Goal: Information Seeking & Learning: Learn about a topic

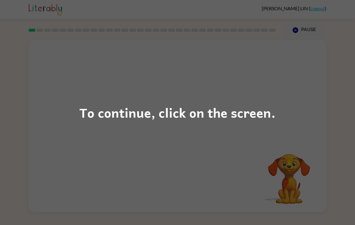
click at [300, 143] on div "To continue, click on the screen." at bounding box center [177, 112] width 355 height 225
click at [306, 146] on div "To continue, click on the screen." at bounding box center [177, 112] width 355 height 225
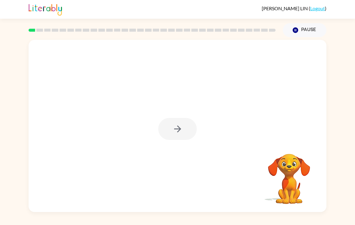
click at [181, 124] on div at bounding box center [177, 129] width 39 height 22
click at [191, 124] on div at bounding box center [177, 129] width 39 height 22
click at [184, 135] on button "button" at bounding box center [177, 129] width 39 height 22
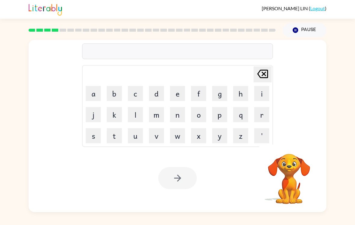
click at [219, 49] on div at bounding box center [177, 51] width 191 height 16
click at [206, 112] on button "o" at bounding box center [198, 114] width 15 height 15
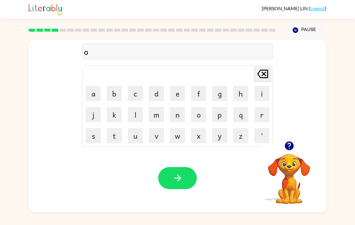
click at [217, 98] on button "g" at bounding box center [219, 93] width 15 height 15
click at [264, 114] on button "r" at bounding box center [261, 114] width 15 height 15
click at [260, 90] on button "i" at bounding box center [261, 93] width 15 height 15
click at [185, 109] on button "n" at bounding box center [177, 114] width 15 height 15
click at [259, 95] on button "i" at bounding box center [261, 93] width 15 height 15
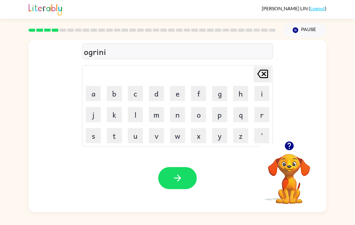
click at [96, 142] on button "s" at bounding box center [93, 135] width 15 height 15
click at [116, 141] on button "t" at bounding box center [114, 135] width 15 height 15
click at [188, 179] on button "button" at bounding box center [177, 178] width 39 height 22
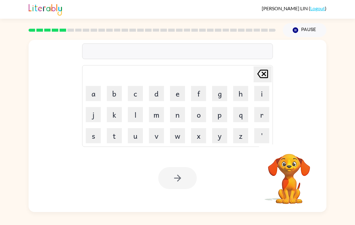
click at [157, 97] on button "d" at bounding box center [156, 93] width 15 height 15
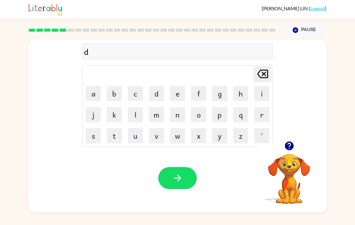
click at [132, 114] on button "l" at bounding box center [135, 114] width 15 height 15
click at [268, 72] on icon at bounding box center [262, 74] width 11 height 8
click at [263, 73] on icon "Delete Delete last character input" at bounding box center [263, 74] width 14 height 14
click at [163, 98] on button "d" at bounding box center [156, 93] width 15 height 15
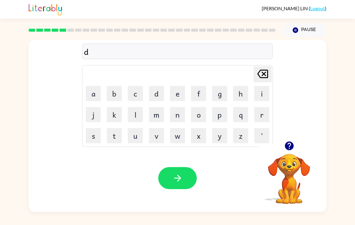
click at [260, 74] on icon "Delete Delete last character input" at bounding box center [263, 74] width 14 height 14
click at [121, 92] on button "b" at bounding box center [114, 93] width 15 height 15
click at [135, 117] on button "l" at bounding box center [135, 114] width 15 height 15
click at [132, 138] on button "u" at bounding box center [135, 135] width 15 height 15
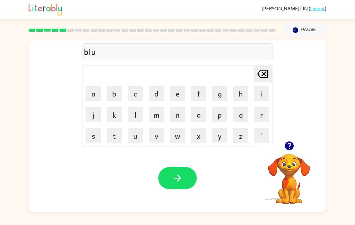
click at [268, 117] on button "r" at bounding box center [261, 114] width 15 height 15
click at [111, 137] on button "t" at bounding box center [114, 135] width 15 height 15
click at [185, 189] on button "button" at bounding box center [177, 178] width 39 height 22
click at [287, 141] on icon "button" at bounding box center [289, 145] width 9 height 9
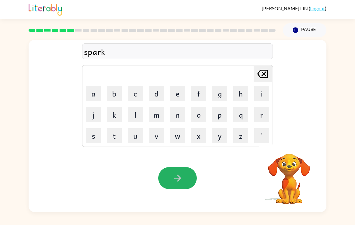
click at [188, 173] on button "button" at bounding box center [177, 178] width 39 height 22
click at [188, 173] on div at bounding box center [177, 178] width 39 height 22
click at [180, 176] on div at bounding box center [177, 178] width 39 height 22
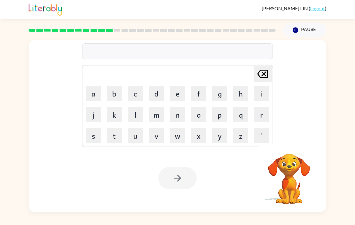
click at [138, 86] on button "c" at bounding box center [135, 93] width 15 height 15
click at [199, 107] on button "o" at bounding box center [198, 114] width 15 height 15
click at [263, 107] on button "r" at bounding box center [261, 114] width 15 height 15
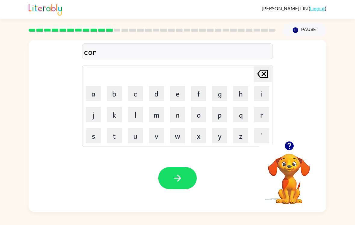
click at [138, 129] on button "u" at bounding box center [135, 135] width 15 height 15
click at [260, 67] on icon "Delete Delete last character input" at bounding box center [263, 74] width 14 height 14
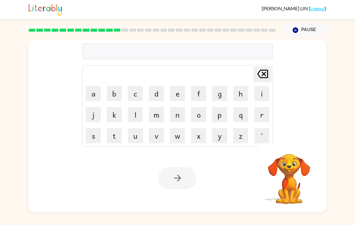
click at [133, 87] on button "c" at bounding box center [135, 93] width 15 height 15
click at [92, 87] on button "a" at bounding box center [93, 93] width 15 height 15
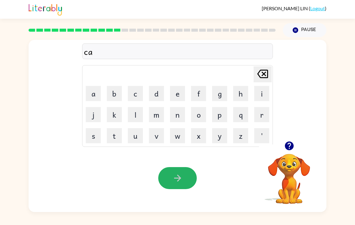
click at [187, 176] on button "button" at bounding box center [177, 178] width 39 height 22
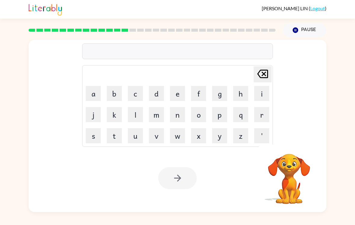
click at [136, 86] on button "c" at bounding box center [135, 93] width 15 height 15
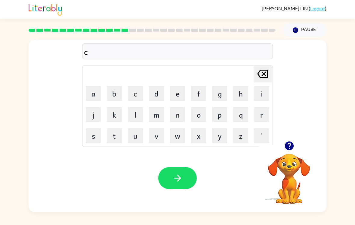
click at [92, 89] on button "a" at bounding box center [93, 93] width 15 height 15
click at [265, 107] on button "r" at bounding box center [261, 114] width 15 height 15
click at [111, 128] on button "t" at bounding box center [114, 135] width 15 height 15
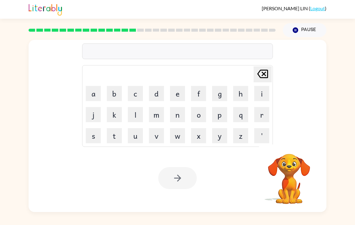
click at [140, 86] on button "c" at bounding box center [135, 93] width 15 height 15
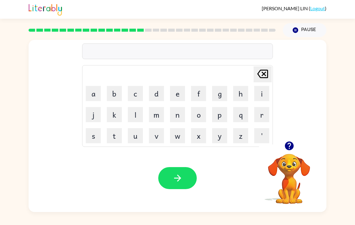
click at [286, 138] on button "button" at bounding box center [289, 145] width 15 height 15
click at [286, 133] on div "Delete Delete last character input a b c d e f g h i j k l m n o p q r s t u v …" at bounding box center [178, 90] width 298 height 101
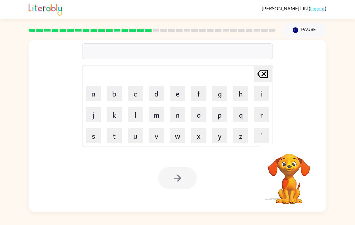
click at [151, 86] on button "d" at bounding box center [156, 93] width 15 height 15
click at [258, 86] on button "i" at bounding box center [261, 93] width 15 height 15
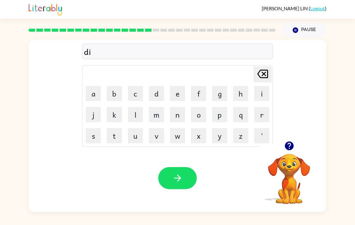
click at [93, 128] on button "s" at bounding box center [93, 135] width 15 height 15
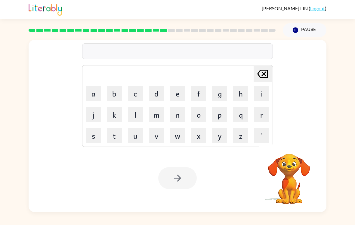
click at [159, 86] on button "d" at bounding box center [156, 93] width 15 height 15
click at [266, 86] on button "i" at bounding box center [261, 93] width 15 height 15
click at [97, 128] on button "s" at bounding box center [93, 135] width 15 height 15
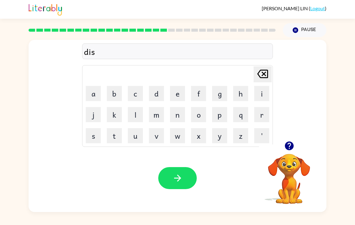
click at [203, 111] on button "o" at bounding box center [198, 114] width 15 height 15
click at [161, 108] on button "m" at bounding box center [156, 114] width 15 height 15
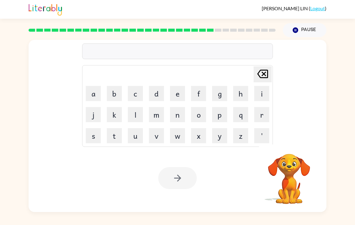
click at [176, 110] on button "n" at bounding box center [177, 114] width 15 height 15
click at [134, 132] on button "u" at bounding box center [135, 135] width 15 height 15
click at [179, 107] on button "n" at bounding box center [177, 114] width 15 height 15
click at [203, 107] on button "o" at bounding box center [198, 114] width 15 height 15
click at [263, 108] on button "r" at bounding box center [261, 114] width 15 height 15
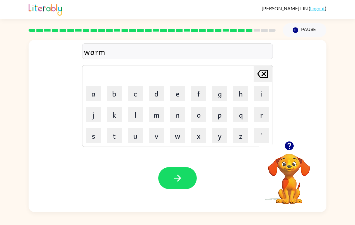
click at [189, 172] on button "button" at bounding box center [177, 178] width 39 height 22
click at [185, 169] on div at bounding box center [177, 178] width 39 height 22
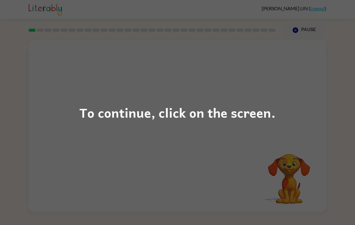
click at [78, 144] on div "To continue, click on the screen." at bounding box center [177, 112] width 355 height 225
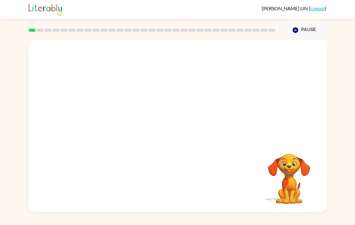
scroll to position [9, 0]
click at [184, 118] on button "button" at bounding box center [177, 129] width 39 height 22
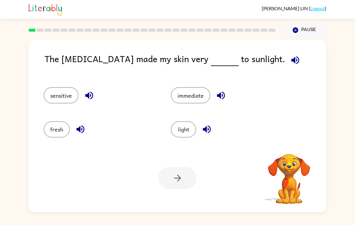
click at [183, 112] on div "light" at bounding box center [223, 127] width 127 height 34
click at [67, 100] on div "sensitive" at bounding box center [95, 93] width 127 height 34
click at [60, 87] on button "sensitive" at bounding box center [61, 95] width 35 height 16
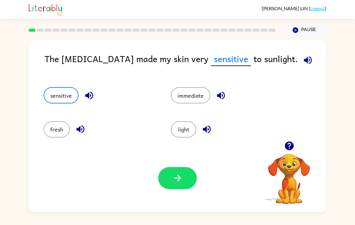
click at [177, 182] on button "button" at bounding box center [177, 178] width 39 height 22
click at [179, 184] on div "Your browser must support playing .mp4 files to use Literably. Please try using…" at bounding box center [178, 178] width 298 height 68
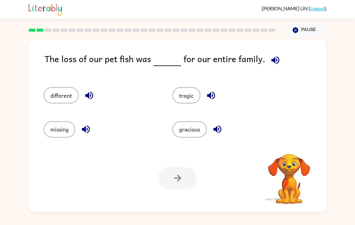
click at [273, 56] on icon "button" at bounding box center [275, 60] width 11 height 11
click at [190, 76] on div "tragic" at bounding box center [225, 93] width 129 height 34
click at [194, 87] on button "tragic" at bounding box center [187, 95] width 28 height 16
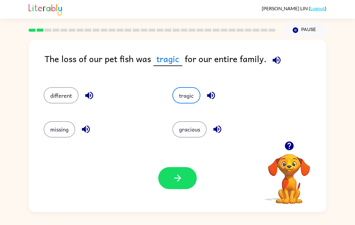
click at [184, 169] on button "button" at bounding box center [177, 178] width 39 height 22
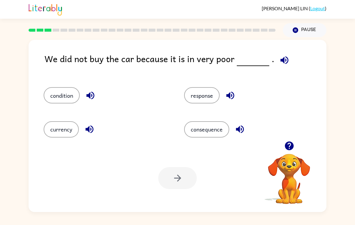
click at [279, 55] on icon "button" at bounding box center [284, 60] width 11 height 11
click at [69, 89] on button "condition" at bounding box center [62, 95] width 36 height 16
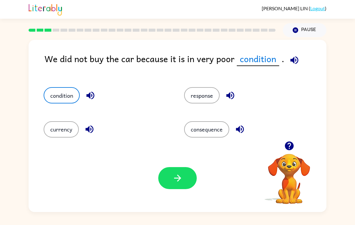
click at [189, 179] on button "button" at bounding box center [177, 178] width 39 height 22
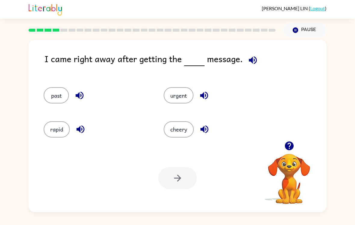
click at [59, 87] on button "past" at bounding box center [56, 95] width 25 height 16
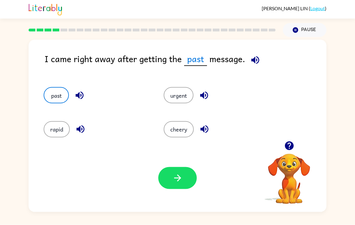
click at [186, 90] on button "urgent" at bounding box center [179, 95] width 30 height 16
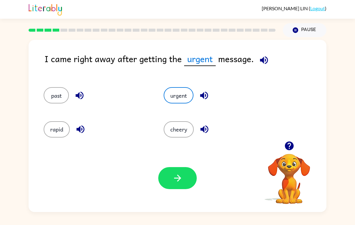
click at [169, 174] on button "button" at bounding box center [177, 178] width 39 height 22
click at [169, 174] on div at bounding box center [177, 178] width 39 height 22
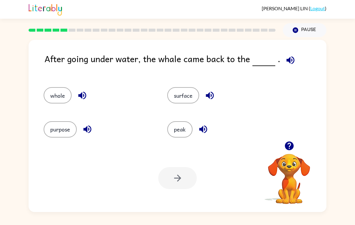
click at [195, 78] on div "surface" at bounding box center [218, 93] width 124 height 34
click at [180, 93] on button "surface" at bounding box center [183, 95] width 32 height 16
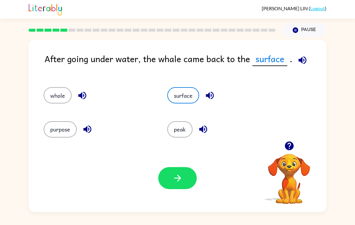
scroll to position [0, 0]
click at [179, 179] on icon "button" at bounding box center [177, 177] width 7 height 7
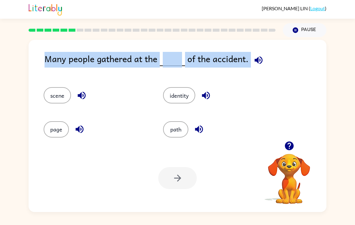
click at [25, 88] on div "Many people gathered at the of the accident. scene identity page path Your brow…" at bounding box center [177, 124] width 355 height 175
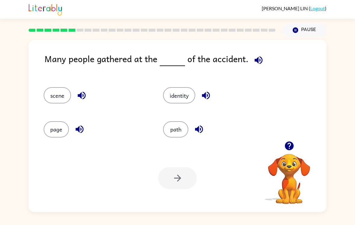
click at [62, 103] on button "scene" at bounding box center [57, 95] width 27 height 16
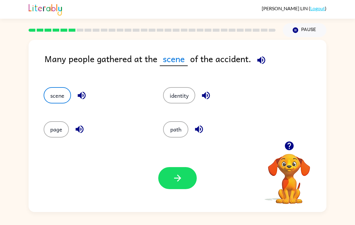
click at [179, 183] on icon "button" at bounding box center [178, 178] width 11 height 11
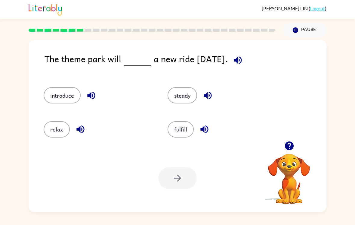
click at [62, 108] on div "introduce" at bounding box center [94, 93] width 124 height 34
click at [52, 98] on button "introduce" at bounding box center [62, 95] width 37 height 16
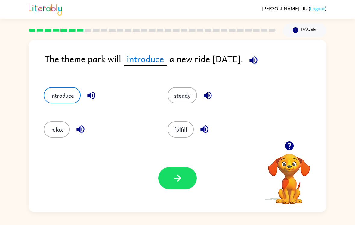
click at [257, 63] on icon "button" at bounding box center [254, 60] width 8 height 8
click at [184, 189] on button "button" at bounding box center [177, 178] width 39 height 22
click at [184, 189] on div at bounding box center [177, 178] width 39 height 22
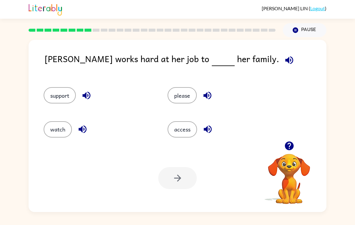
click at [54, 94] on button "support" at bounding box center [60, 95] width 32 height 16
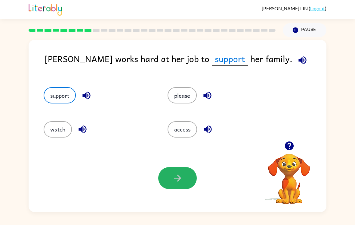
click at [184, 178] on button "button" at bounding box center [177, 178] width 39 height 22
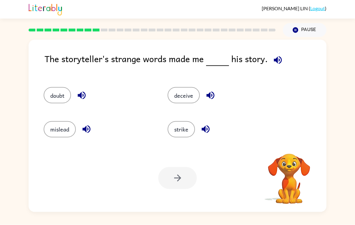
scroll to position [9, 0]
click at [51, 90] on button "doubt" at bounding box center [57, 95] width 27 height 16
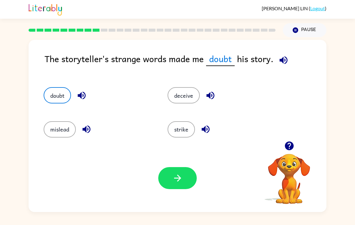
click at [164, 174] on button "button" at bounding box center [177, 178] width 39 height 22
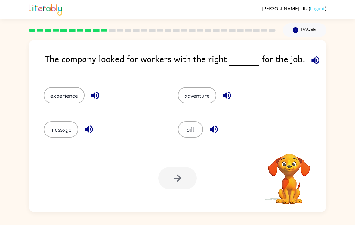
click at [312, 55] on icon "button" at bounding box center [315, 60] width 11 height 11
click at [312, 56] on icon "button" at bounding box center [316, 60] width 8 height 8
click at [313, 55] on icon "button" at bounding box center [315, 60] width 11 height 11
click at [48, 87] on button "experience" at bounding box center [64, 95] width 41 height 16
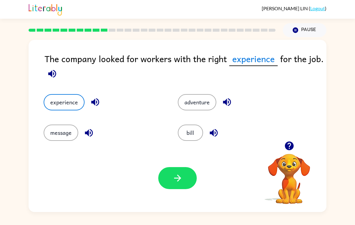
click at [180, 176] on icon "button" at bounding box center [178, 178] width 11 height 11
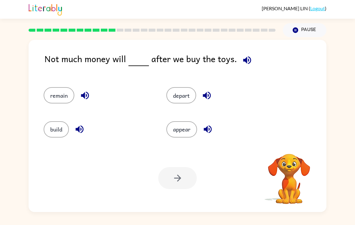
click at [245, 55] on icon "button" at bounding box center [247, 60] width 11 height 11
click at [246, 55] on icon "button" at bounding box center [247, 60] width 11 height 11
click at [247, 56] on icon "button" at bounding box center [247, 60] width 8 height 8
click at [73, 87] on div "remain" at bounding box center [98, 95] width 109 height 16
click at [54, 91] on button "remain" at bounding box center [59, 95] width 31 height 16
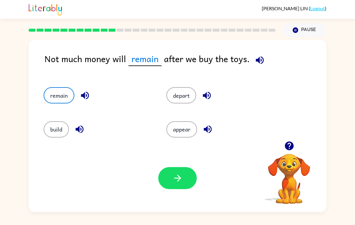
click at [162, 185] on div "Your browser must support playing .mp4 files to use Literably. Please try using…" at bounding box center [178, 178] width 298 height 68
click at [177, 173] on icon "button" at bounding box center [178, 178] width 11 height 11
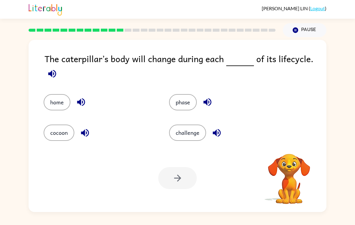
click at [51, 68] on icon "button" at bounding box center [52, 73] width 11 height 11
click at [191, 101] on button "phase" at bounding box center [183, 102] width 28 height 16
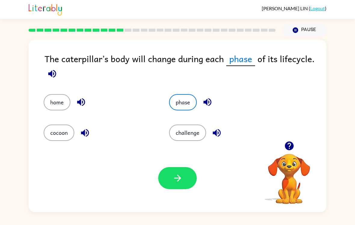
click at [180, 175] on icon "button" at bounding box center [178, 178] width 11 height 11
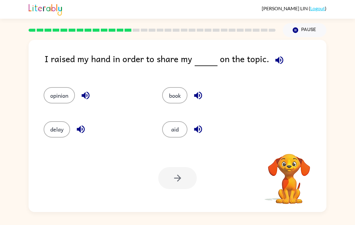
click at [280, 55] on icon "button" at bounding box center [279, 60] width 11 height 11
click at [177, 127] on button "aid" at bounding box center [174, 129] width 25 height 16
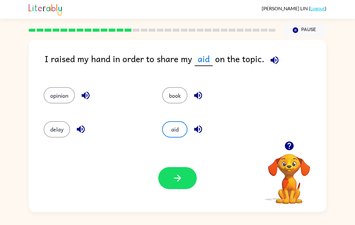
click at [50, 87] on button "opinion" at bounding box center [59, 95] width 31 height 16
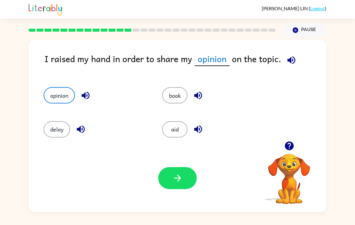
click at [188, 176] on button "button" at bounding box center [177, 178] width 39 height 22
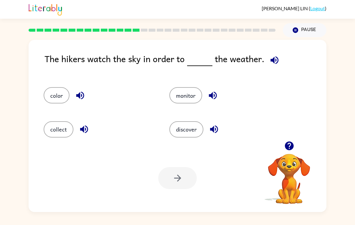
scroll to position [9, 0]
click at [274, 56] on icon "button" at bounding box center [275, 60] width 8 height 8
click at [187, 121] on button "discover" at bounding box center [187, 129] width 34 height 16
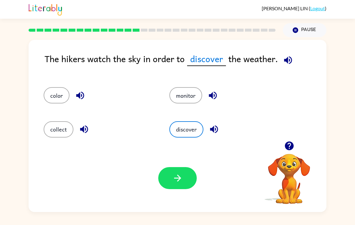
click at [173, 173] on icon "button" at bounding box center [178, 178] width 11 height 11
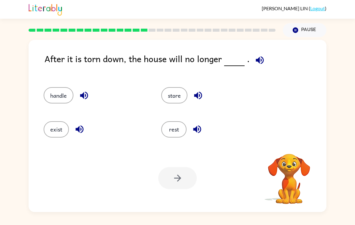
click at [252, 52] on button "button" at bounding box center [259, 59] width 15 height 15
click at [54, 123] on button "exist" at bounding box center [56, 129] width 25 height 16
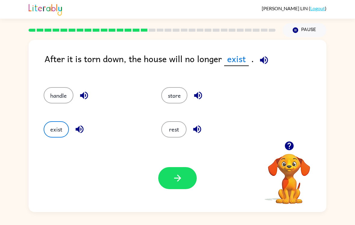
click at [170, 181] on button "button" at bounding box center [177, 178] width 39 height 22
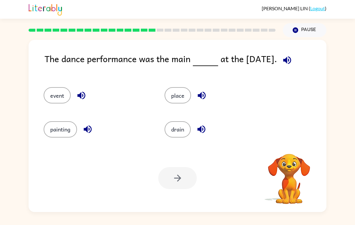
click at [285, 55] on icon "button" at bounding box center [287, 60] width 11 height 11
click at [179, 102] on div "place" at bounding box center [213, 93] width 121 height 34
click at [54, 91] on button "event" at bounding box center [57, 95] width 27 height 16
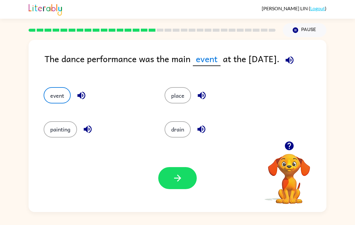
click at [194, 185] on div "Your browser must support playing .mp4 files to use Literably. Please try using…" at bounding box center [178, 178] width 298 height 68
click at [179, 180] on button "button" at bounding box center [177, 178] width 39 height 22
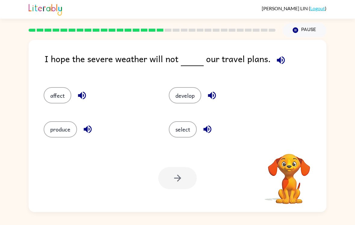
click at [279, 55] on icon "button" at bounding box center [281, 60] width 11 height 11
click at [50, 91] on button "affect" at bounding box center [58, 95] width 28 height 16
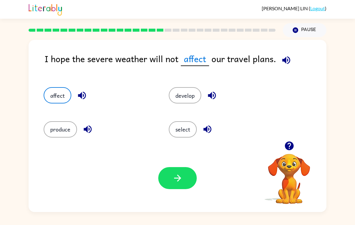
click at [182, 182] on button "button" at bounding box center [177, 178] width 39 height 22
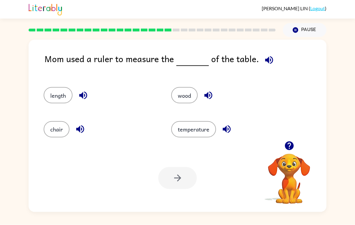
scroll to position [5, 0]
click at [264, 55] on icon "button" at bounding box center [269, 60] width 11 height 11
click at [51, 96] on button "length" at bounding box center [58, 95] width 29 height 16
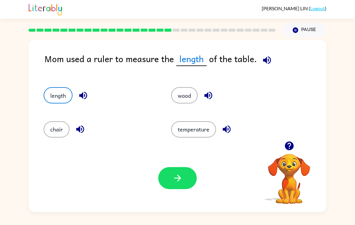
click at [183, 184] on button "button" at bounding box center [177, 178] width 39 height 22
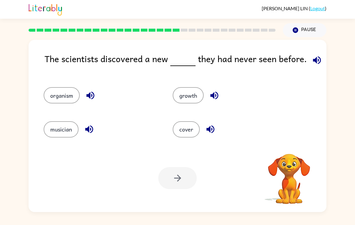
click at [310, 55] on button "button" at bounding box center [317, 59] width 15 height 15
click at [51, 93] on button "organism" at bounding box center [62, 95] width 36 height 16
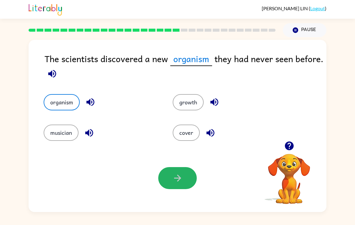
click at [187, 183] on button "button" at bounding box center [177, 178] width 39 height 22
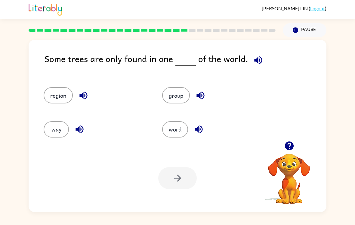
click at [49, 91] on button "region" at bounding box center [58, 95] width 29 height 16
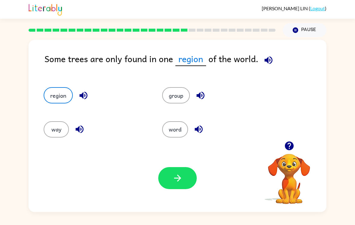
click at [178, 186] on button "button" at bounding box center [177, 178] width 39 height 22
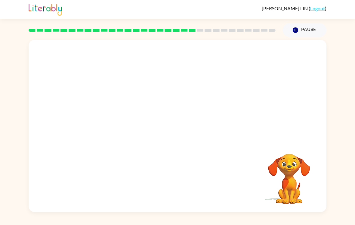
scroll to position [9, 0]
click at [195, 119] on button "button" at bounding box center [177, 129] width 39 height 22
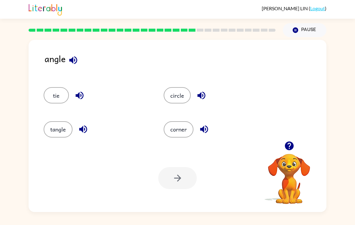
click at [52, 88] on button "tie" at bounding box center [56, 95] width 25 height 16
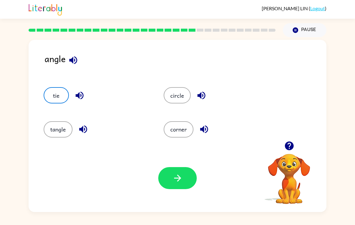
click at [170, 169] on button "button" at bounding box center [177, 178] width 39 height 22
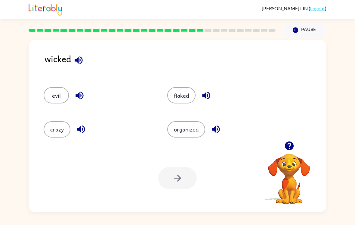
click at [54, 89] on button "evil" at bounding box center [56, 95] width 25 height 16
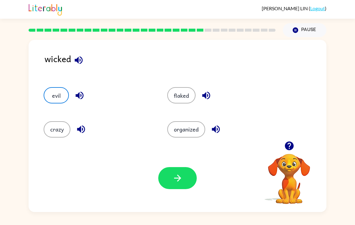
click at [170, 176] on button "button" at bounding box center [177, 178] width 39 height 22
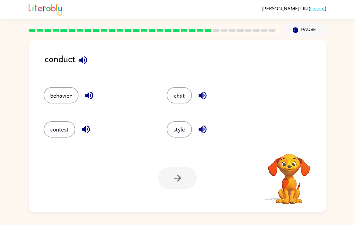
click at [51, 87] on button "behavior" at bounding box center [61, 95] width 35 height 16
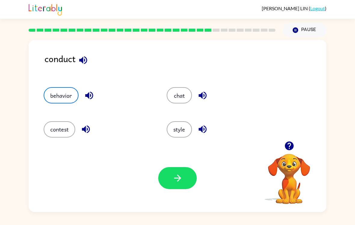
click at [191, 89] on button "chat" at bounding box center [179, 95] width 25 height 16
click at [185, 121] on button "style" at bounding box center [179, 129] width 25 height 16
click at [210, 121] on button "button" at bounding box center [202, 128] width 15 height 15
click at [80, 40] on div "conduct behavior chat contest style Your browser must support playing .mp4 file…" at bounding box center [178, 126] width 298 height 172
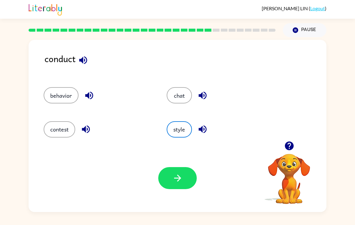
click at [79, 55] on icon "button" at bounding box center [83, 60] width 11 height 11
click at [83, 56] on icon "button" at bounding box center [83, 60] width 8 height 8
click at [191, 87] on button "chat" at bounding box center [179, 95] width 25 height 16
click at [191, 87] on div "chat" at bounding box center [221, 95] width 109 height 16
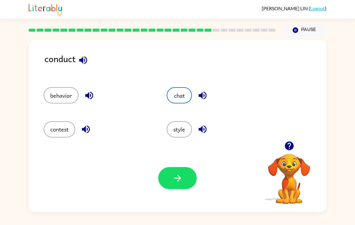
click at [180, 90] on button "chat" at bounding box center [179, 95] width 25 height 16
click at [176, 167] on button "button" at bounding box center [177, 178] width 39 height 22
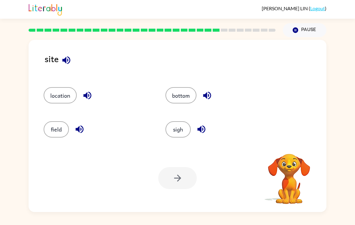
click at [64, 55] on icon "button" at bounding box center [66, 60] width 11 height 11
click at [55, 87] on button "location" at bounding box center [60, 95] width 33 height 16
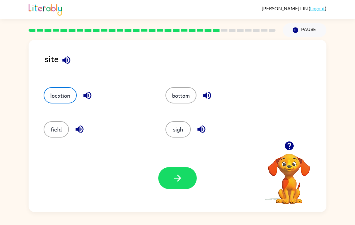
click at [185, 176] on button "button" at bounding box center [177, 178] width 39 height 22
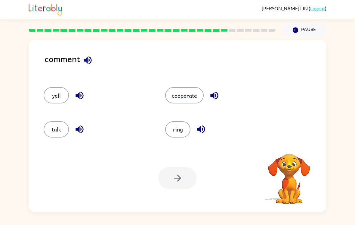
click at [83, 55] on icon "button" at bounding box center [87, 60] width 11 height 11
click at [57, 126] on button "talk" at bounding box center [56, 129] width 25 height 16
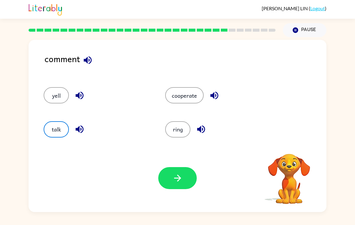
click at [52, 87] on button "yell" at bounding box center [56, 95] width 25 height 16
click at [48, 124] on button "talk" at bounding box center [56, 129] width 25 height 16
click at [185, 167] on button "button" at bounding box center [177, 178] width 39 height 22
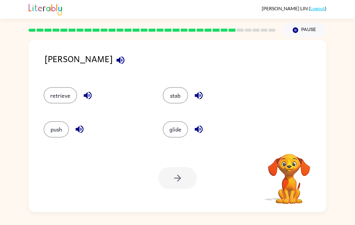
click at [113, 57] on button "button" at bounding box center [120, 59] width 15 height 15
click at [177, 87] on button "stab" at bounding box center [175, 95] width 25 height 16
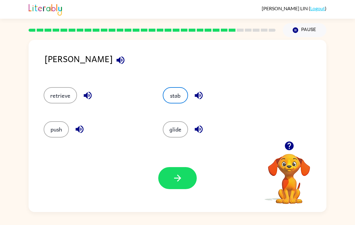
click at [182, 177] on button "button" at bounding box center [177, 178] width 39 height 22
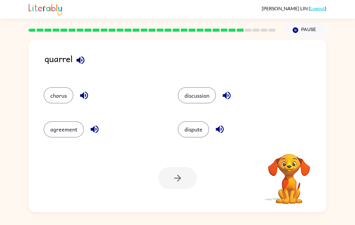
click at [73, 52] on button "button" at bounding box center [80, 59] width 15 height 15
click at [197, 123] on button "dispute" at bounding box center [193, 129] width 31 height 16
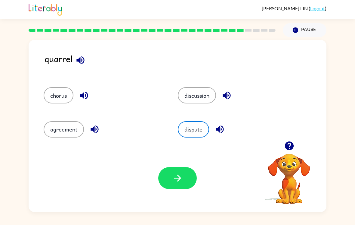
click at [185, 167] on button "button" at bounding box center [177, 178] width 39 height 22
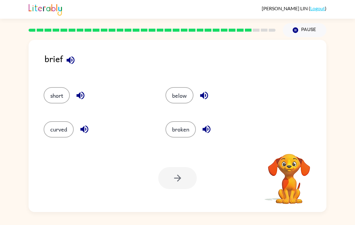
click at [67, 55] on icon "button" at bounding box center [70, 60] width 11 height 11
click at [183, 121] on button "broken" at bounding box center [181, 129] width 30 height 16
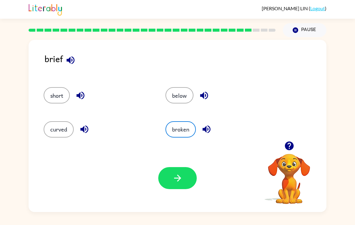
click at [183, 87] on button "below" at bounding box center [180, 95] width 28 height 16
click at [183, 93] on button "below" at bounding box center [180, 95] width 28 height 16
click at [53, 87] on button "short" at bounding box center [57, 95] width 26 height 16
click at [185, 171] on button "button" at bounding box center [177, 178] width 39 height 22
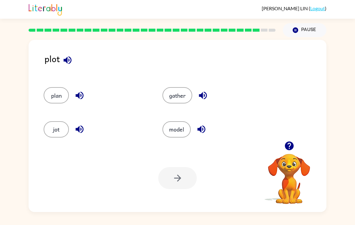
click at [176, 87] on button "gather" at bounding box center [178, 95] width 30 height 16
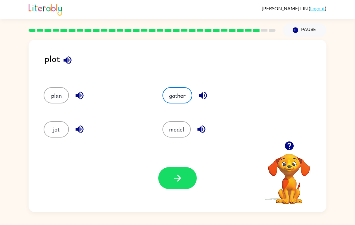
click at [182, 121] on button "model" at bounding box center [177, 129] width 28 height 16
click at [177, 126] on button "model" at bounding box center [177, 129] width 28 height 16
click at [60, 95] on button "plan" at bounding box center [56, 95] width 25 height 16
click at [183, 173] on icon "button" at bounding box center [178, 178] width 11 height 11
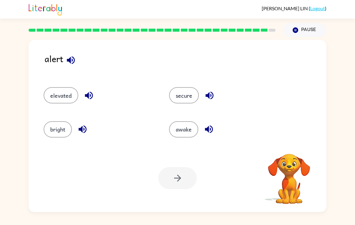
click at [68, 55] on icon "button" at bounding box center [71, 60] width 11 height 11
click at [185, 88] on button "secure" at bounding box center [184, 95] width 30 height 16
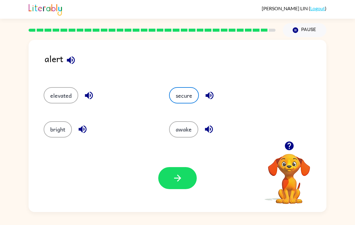
click at [179, 176] on icon "button" at bounding box center [178, 178] width 11 height 11
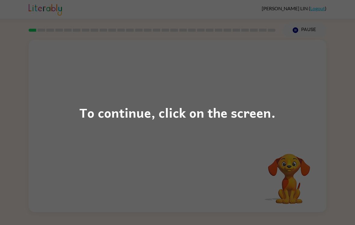
click at [135, 67] on div "To continue, click on the screen." at bounding box center [177, 112] width 355 height 225
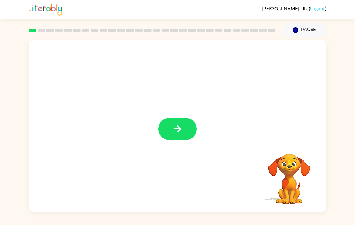
click at [186, 135] on button "button" at bounding box center [177, 129] width 39 height 22
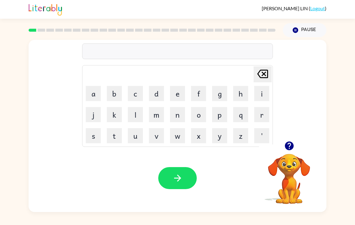
click at [284, 148] on icon "button" at bounding box center [289, 145] width 11 height 11
click at [292, 148] on icon "button" at bounding box center [289, 145] width 9 height 9
click at [181, 141] on button "w" at bounding box center [177, 135] width 15 height 15
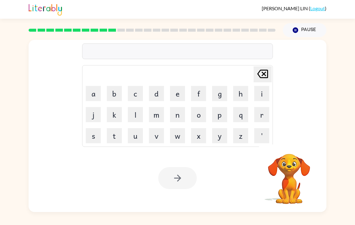
click at [86, 135] on button "s" at bounding box center [93, 135] width 15 height 15
click at [179, 143] on button "w" at bounding box center [177, 135] width 15 height 15
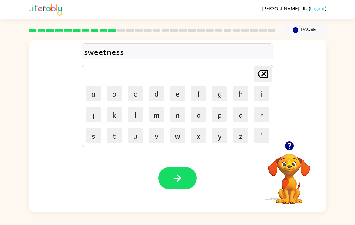
click at [282, 159] on video "Your browser must support playing .mp4 files to use Literably. Please try using…" at bounding box center [289, 174] width 60 height 60
click at [290, 162] on video "Your browser must support playing .mp4 files to use Literably. Please try using…" at bounding box center [289, 174] width 60 height 60
click at [285, 151] on icon "button" at bounding box center [289, 145] width 11 height 11
click at [182, 173] on button "button" at bounding box center [177, 178] width 39 height 22
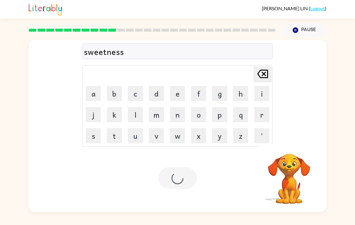
click at [182, 173] on div at bounding box center [177, 178] width 39 height 22
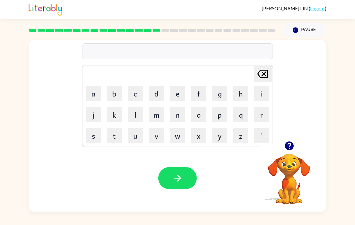
scroll to position [9, 0]
click at [266, 67] on icon "Delete Delete last character input" at bounding box center [263, 74] width 14 height 14
click at [291, 141] on icon "button" at bounding box center [289, 145] width 9 height 9
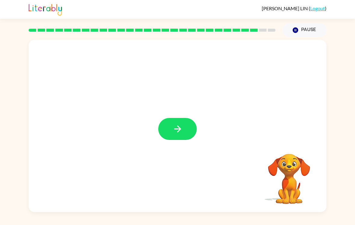
click at [201, 116] on div at bounding box center [178, 126] width 298 height 172
click at [201, 108] on div at bounding box center [178, 126] width 298 height 172
click at [190, 118] on button "button" at bounding box center [177, 129] width 39 height 22
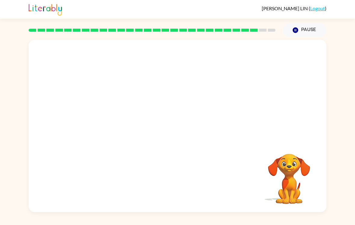
click at [192, 124] on div at bounding box center [178, 90] width 298 height 101
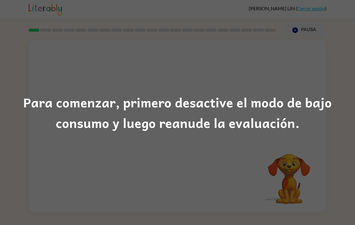
scroll to position [9, 0]
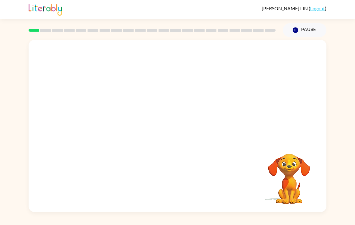
click at [313, 26] on button "Pause Pause" at bounding box center [305, 30] width 44 height 14
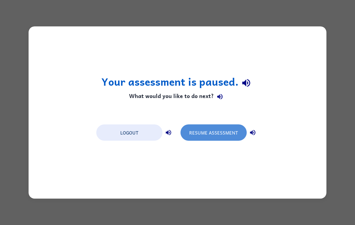
click at [212, 135] on button "Resume Assessment" at bounding box center [214, 132] width 66 height 16
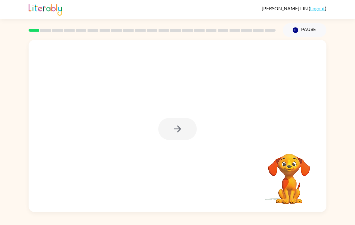
scroll to position [9, 0]
click at [176, 125] on icon "button" at bounding box center [178, 128] width 11 height 11
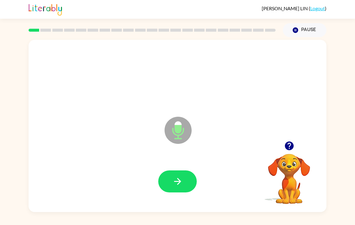
click at [186, 185] on button "button" at bounding box center [177, 181] width 39 height 22
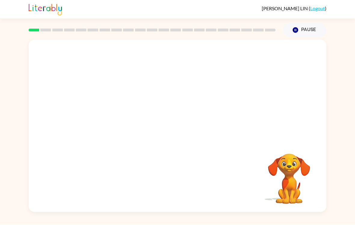
scroll to position [8, 0]
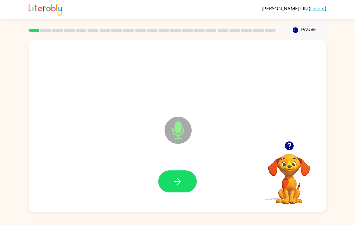
click at [184, 180] on button "button" at bounding box center [177, 181] width 39 height 22
click at [182, 170] on button "button" at bounding box center [177, 181] width 39 height 22
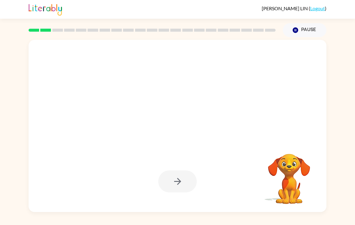
scroll to position [9, 0]
click at [254, 195] on div at bounding box center [178, 181] width 286 height 49
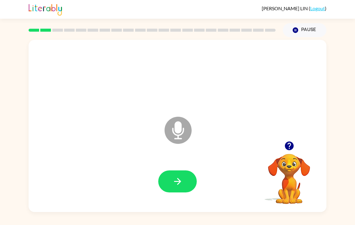
click at [190, 179] on button "button" at bounding box center [177, 181] width 39 height 22
click at [190, 179] on div at bounding box center [177, 181] width 39 height 22
click at [288, 145] on button "button" at bounding box center [289, 145] width 15 height 15
click at [180, 170] on button "button" at bounding box center [177, 181] width 39 height 22
click at [183, 174] on button "button" at bounding box center [177, 181] width 39 height 22
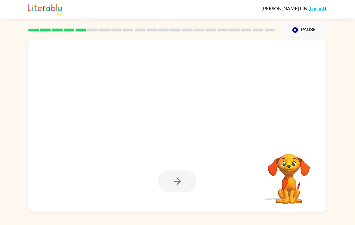
scroll to position [0, 0]
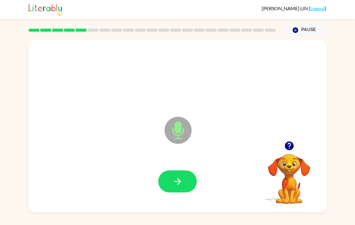
click at [185, 178] on button "button" at bounding box center [177, 181] width 39 height 22
click at [165, 191] on button "button" at bounding box center [177, 181] width 39 height 22
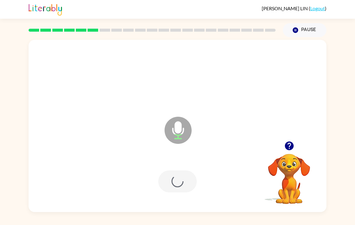
click at [165, 190] on div at bounding box center [177, 181] width 39 height 22
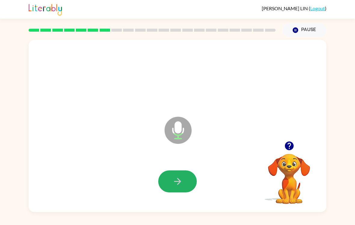
click at [185, 184] on button "button" at bounding box center [177, 181] width 39 height 22
click at [180, 190] on button "button" at bounding box center [177, 181] width 39 height 22
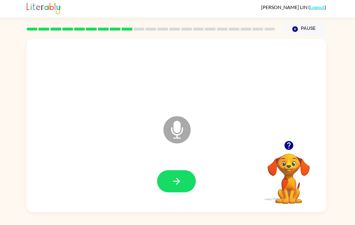
click at [286, 143] on icon "button" at bounding box center [289, 145] width 11 height 11
click at [175, 177] on icon "button" at bounding box center [178, 181] width 11 height 11
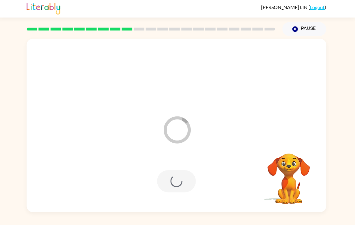
scroll to position [0, 0]
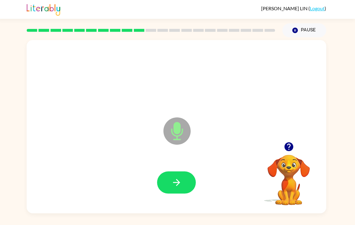
click at [186, 184] on button "button" at bounding box center [177, 181] width 39 height 22
click at [179, 179] on icon "button" at bounding box center [178, 181] width 11 height 11
click at [169, 182] on button "button" at bounding box center [177, 181] width 39 height 22
click at [189, 173] on div at bounding box center [177, 181] width 39 height 22
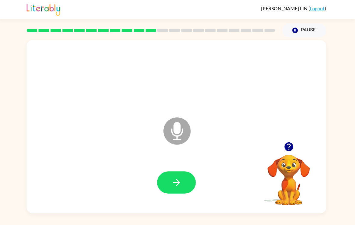
click at [179, 186] on icon "button" at bounding box center [178, 181] width 11 height 11
click at [179, 188] on div at bounding box center [177, 181] width 39 height 22
click at [187, 186] on button "button" at bounding box center [177, 181] width 39 height 22
click at [171, 192] on button "button" at bounding box center [177, 181] width 39 height 22
click at [176, 186] on icon "button" at bounding box center [178, 181] width 11 height 11
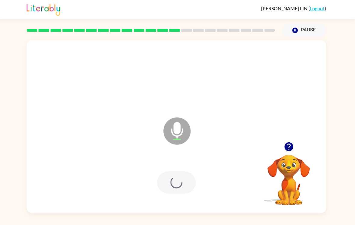
click at [176, 188] on div at bounding box center [178, 181] width 286 height 49
click at [178, 186] on icon "button" at bounding box center [178, 181] width 11 height 11
click at [183, 180] on button "button" at bounding box center [177, 181] width 39 height 22
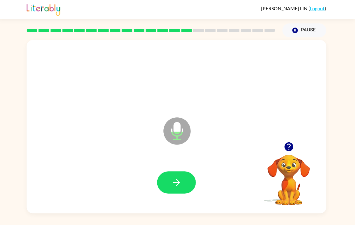
click at [175, 190] on button "button" at bounding box center [177, 181] width 39 height 22
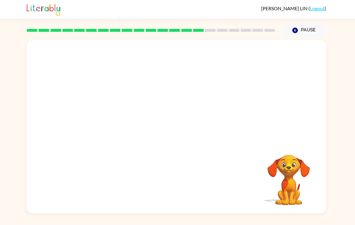
scroll to position [9, 0]
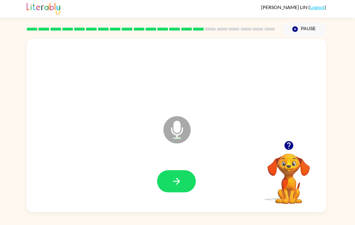
click at [167, 172] on button "button" at bounding box center [177, 181] width 39 height 22
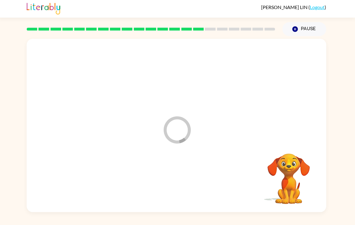
click at [167, 172] on div at bounding box center [178, 181] width 286 height 49
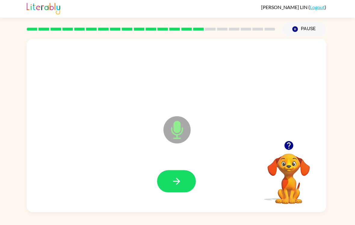
click at [186, 170] on button "button" at bounding box center [177, 181] width 39 height 22
click at [183, 170] on button "button" at bounding box center [177, 181] width 39 height 22
click at [180, 177] on icon "button" at bounding box center [178, 181] width 11 height 11
click at [177, 176] on icon "button" at bounding box center [178, 181] width 11 height 11
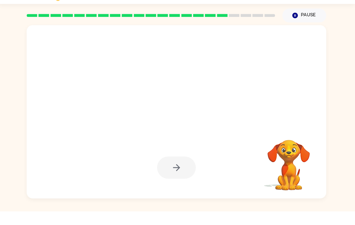
scroll to position [11, 0]
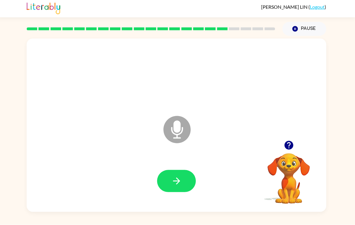
click at [178, 178] on icon "button" at bounding box center [177, 181] width 7 height 7
click at [178, 173] on div at bounding box center [177, 181] width 39 height 22
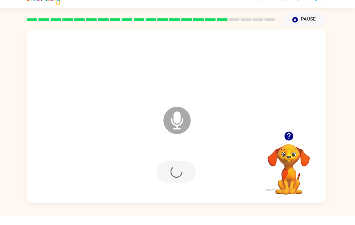
click at [183, 170] on div at bounding box center [177, 181] width 39 height 22
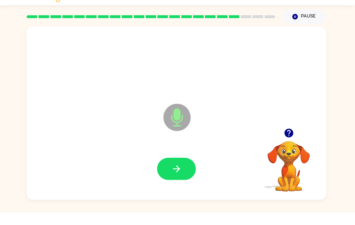
click at [167, 170] on button "button" at bounding box center [177, 181] width 39 height 22
click at [163, 170] on button "button" at bounding box center [177, 181] width 39 height 22
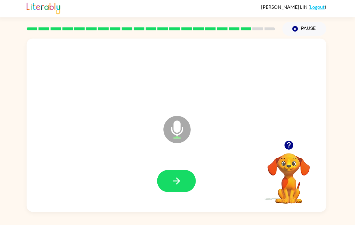
scroll to position [9, 0]
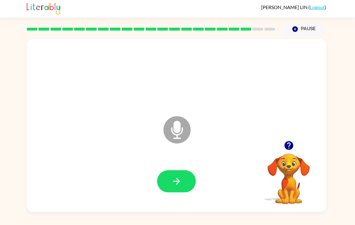
click at [174, 179] on button "button" at bounding box center [177, 181] width 39 height 22
click at [174, 176] on icon "button" at bounding box center [178, 181] width 11 height 11
click at [174, 170] on div at bounding box center [177, 181] width 39 height 22
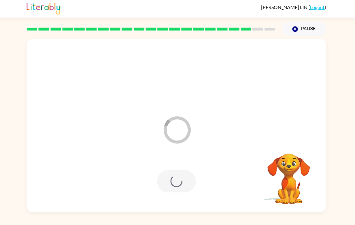
click at [183, 178] on div at bounding box center [177, 181] width 39 height 22
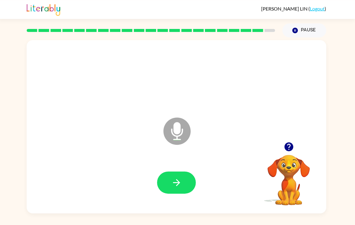
scroll to position [2, 0]
click at [177, 199] on div at bounding box center [178, 181] width 286 height 49
click at [176, 199] on div at bounding box center [178, 181] width 286 height 49
click at [178, 186] on icon "button" at bounding box center [178, 181] width 11 height 11
click at [160, 184] on button "button" at bounding box center [177, 181] width 39 height 22
